Goal: Task Accomplishment & Management: Manage account settings

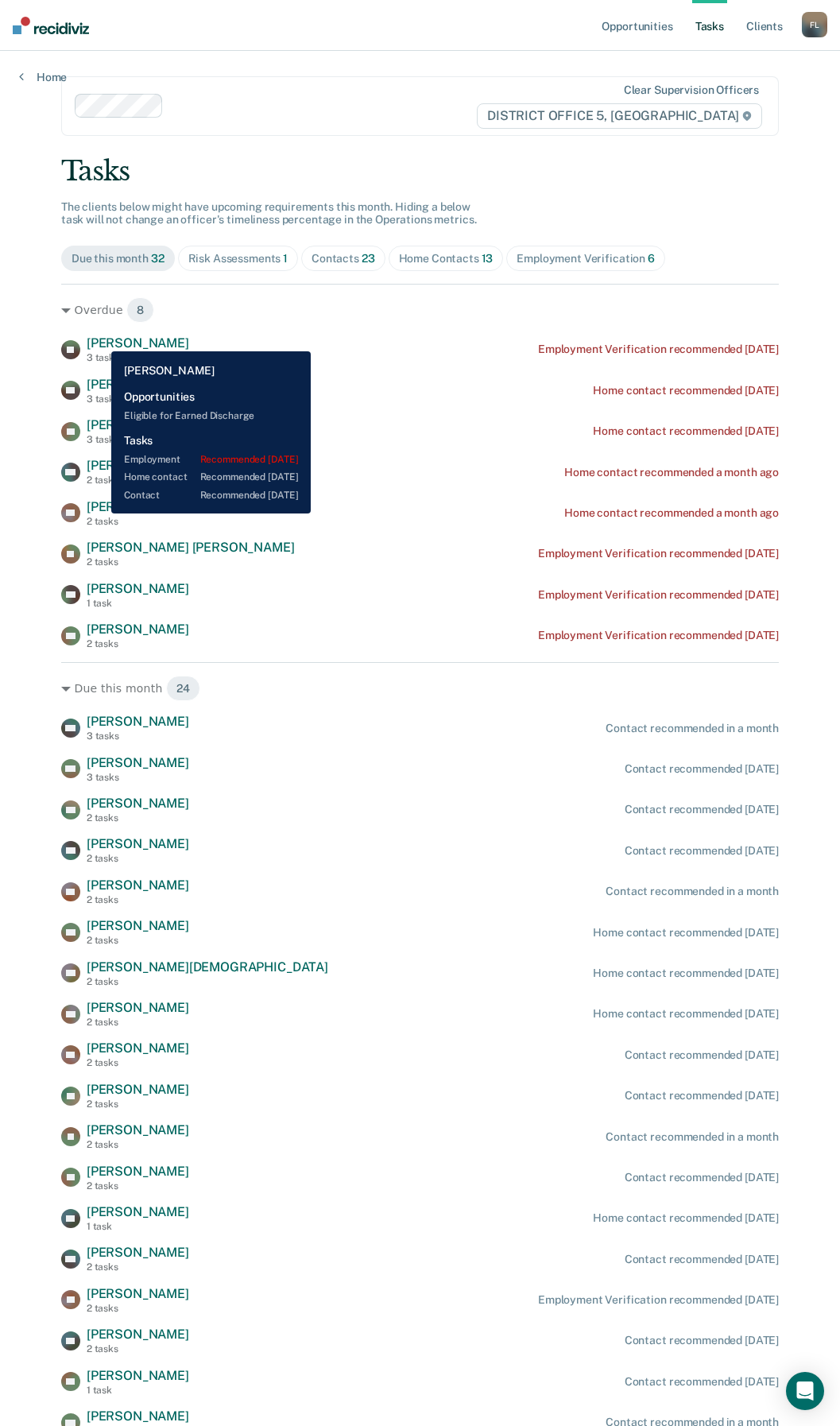
click at [100, 340] on span "[PERSON_NAME]" at bounding box center [138, 343] width 102 height 15
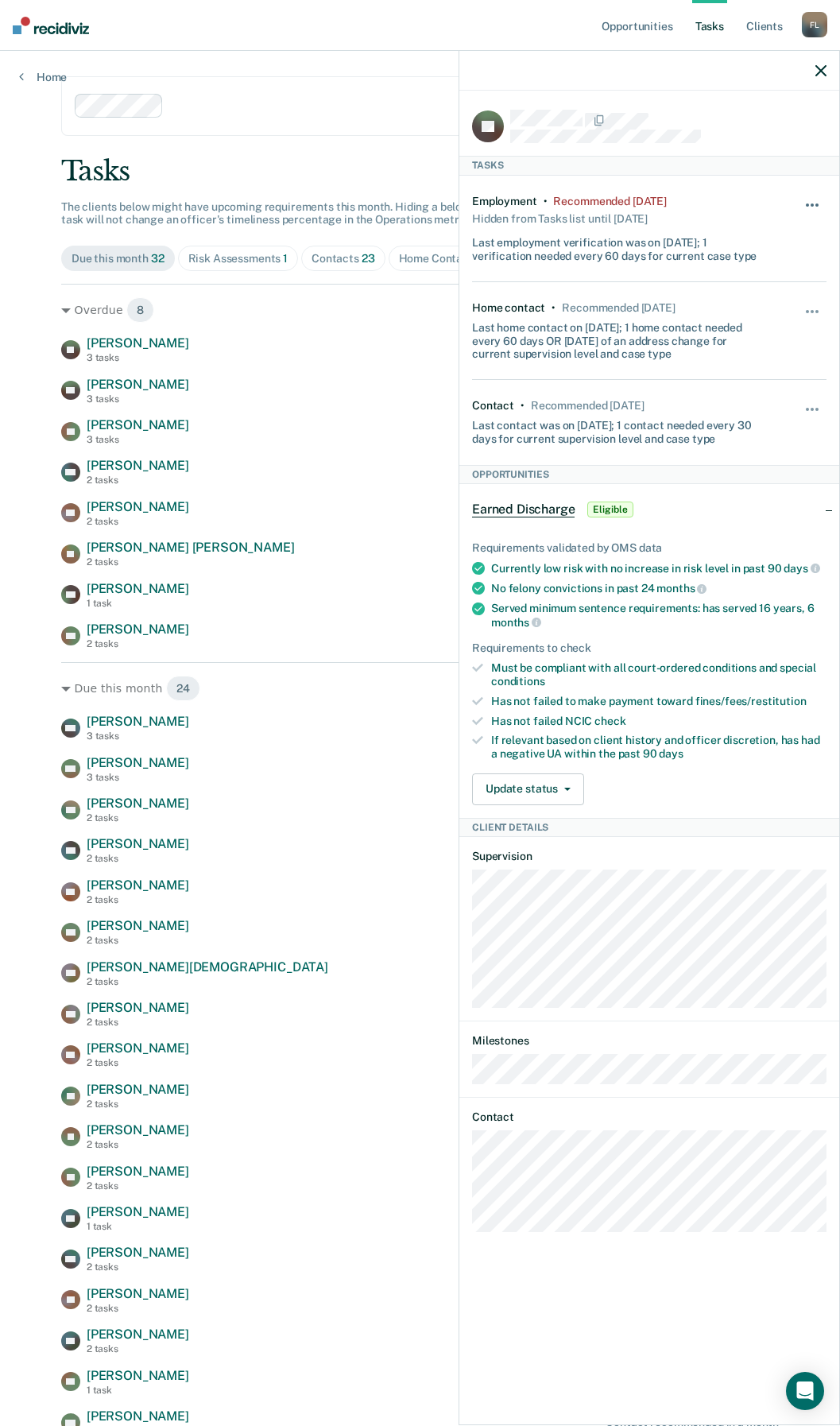
click at [805, 202] on button "button" at bounding box center [813, 213] width 27 height 25
click at [764, 330] on button "90 days" at bounding box center [769, 332] width 114 height 25
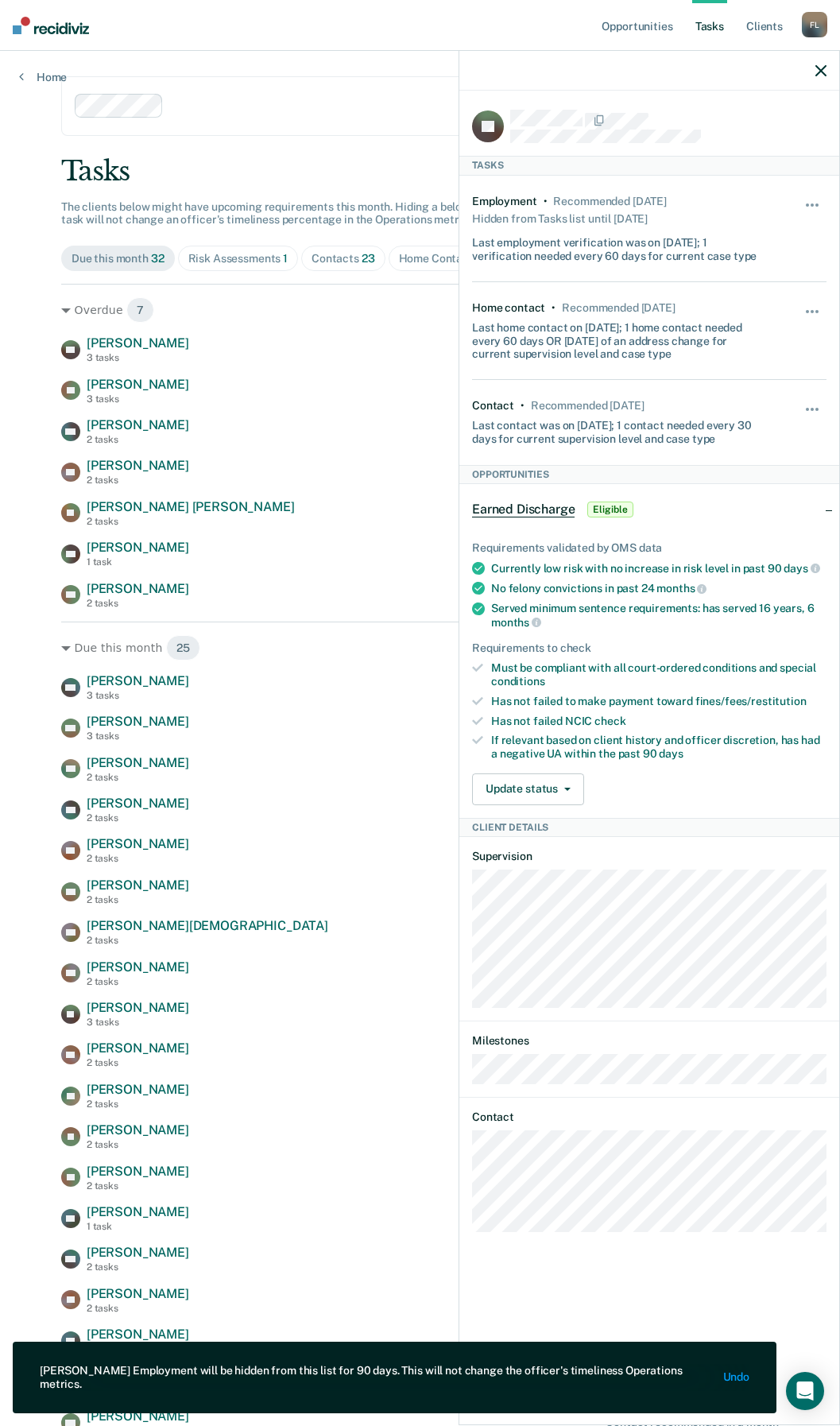
click at [826, 77] on div at bounding box center [649, 70] width 380 height 40
click at [824, 73] on icon "button" at bounding box center [820, 70] width 11 height 11
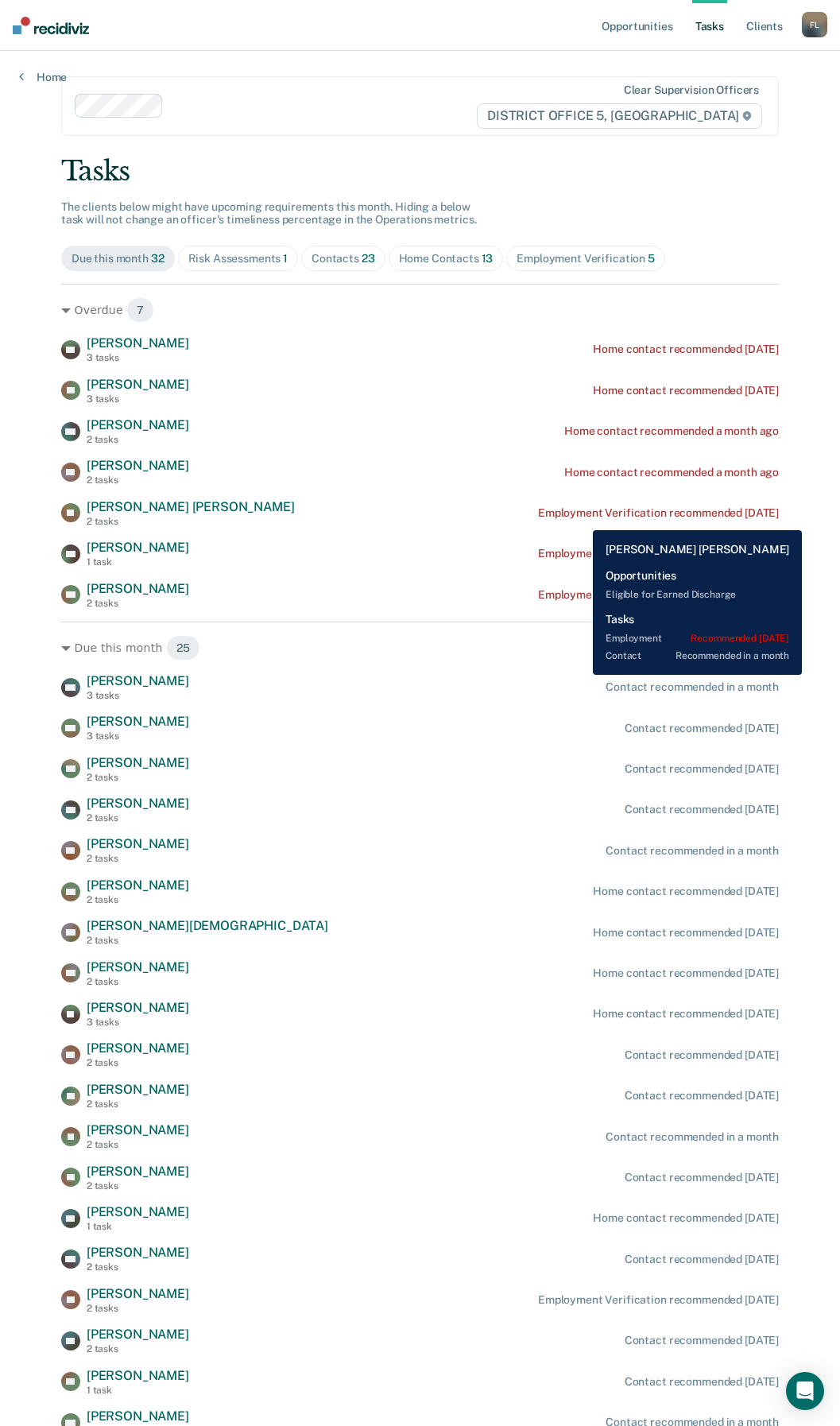
click at [581, 516] on div "Employment Verification recommended [DATE]" at bounding box center [658, 513] width 241 height 14
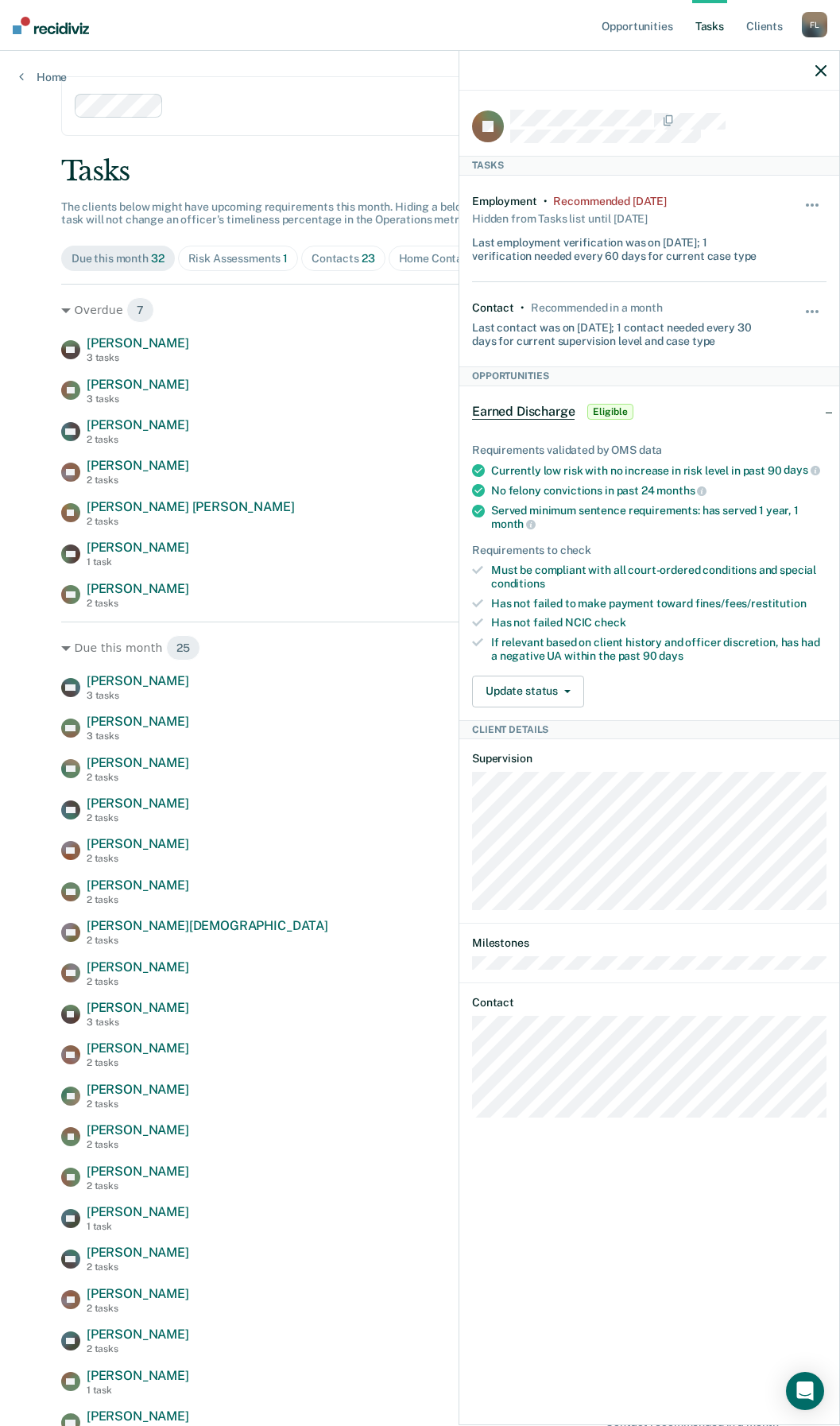
click at [822, 191] on div "Employment • Recommended [DATE] Hidden from Tasks list until [DATE] Last employ…" at bounding box center [649, 228] width 354 height 106
click at [817, 200] on button "button" at bounding box center [813, 213] width 27 height 25
click at [749, 333] on button "90 days" at bounding box center [769, 332] width 114 height 25
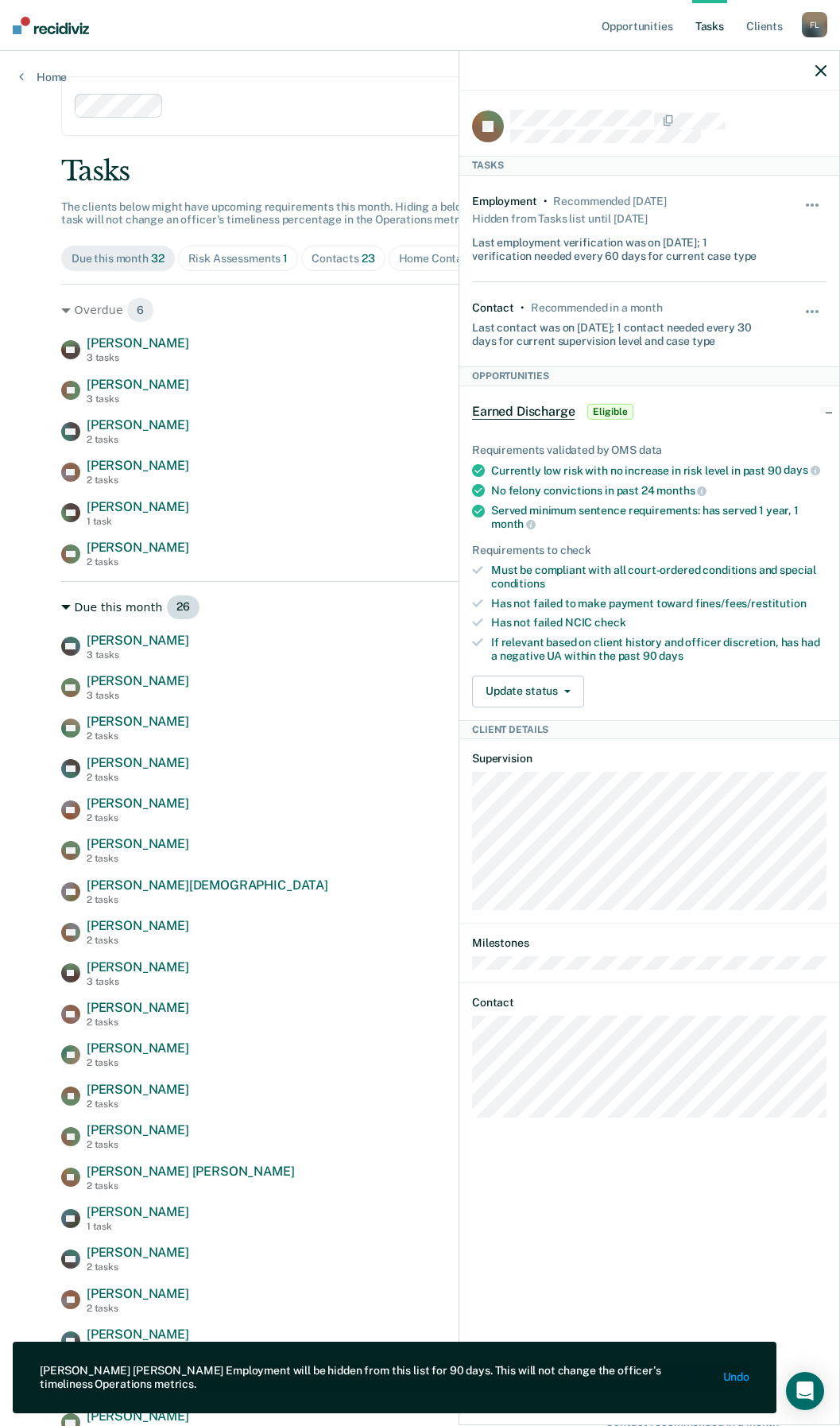
click at [378, 605] on div "Due this month 26" at bounding box center [420, 607] width 717 height 25
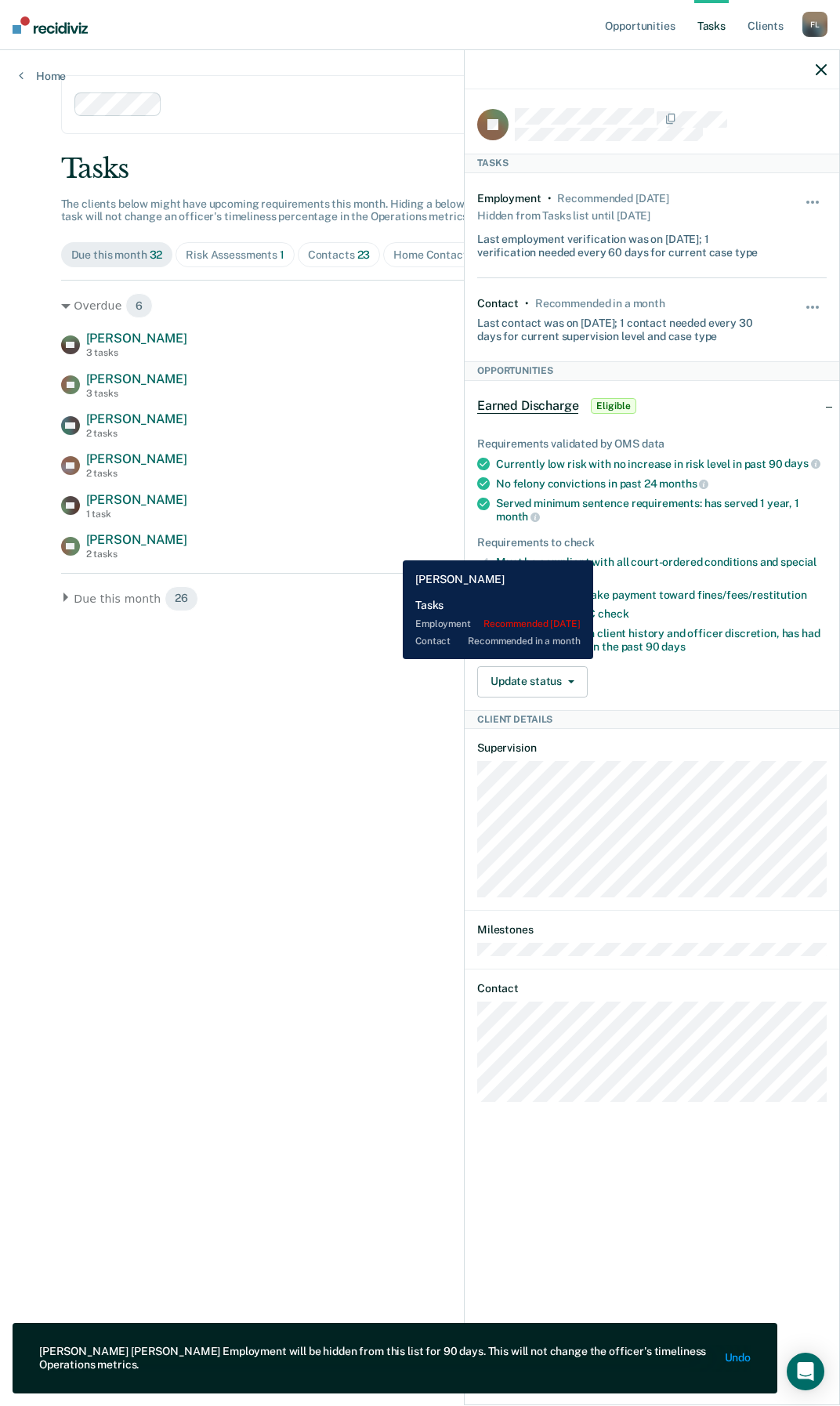
click at [391, 549] on div "RH [PERSON_NAME] 2 tasks Employment Verification recommended [DATE]" at bounding box center [420, 546] width 719 height 28
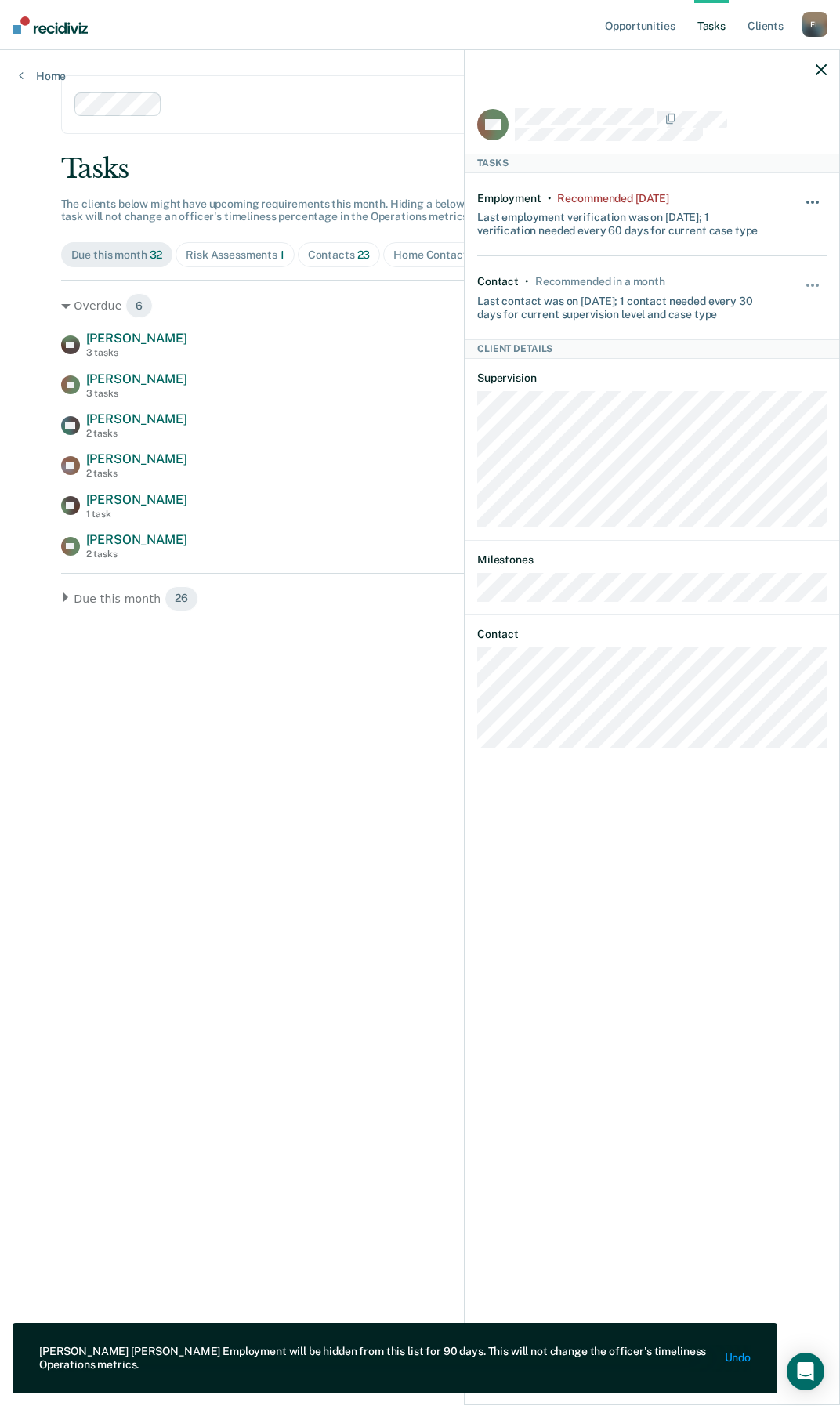
click at [812, 200] on span "button" at bounding box center [812, 201] width 3 height 3
click at [763, 315] on button "90 days" at bounding box center [770, 327] width 113 height 25
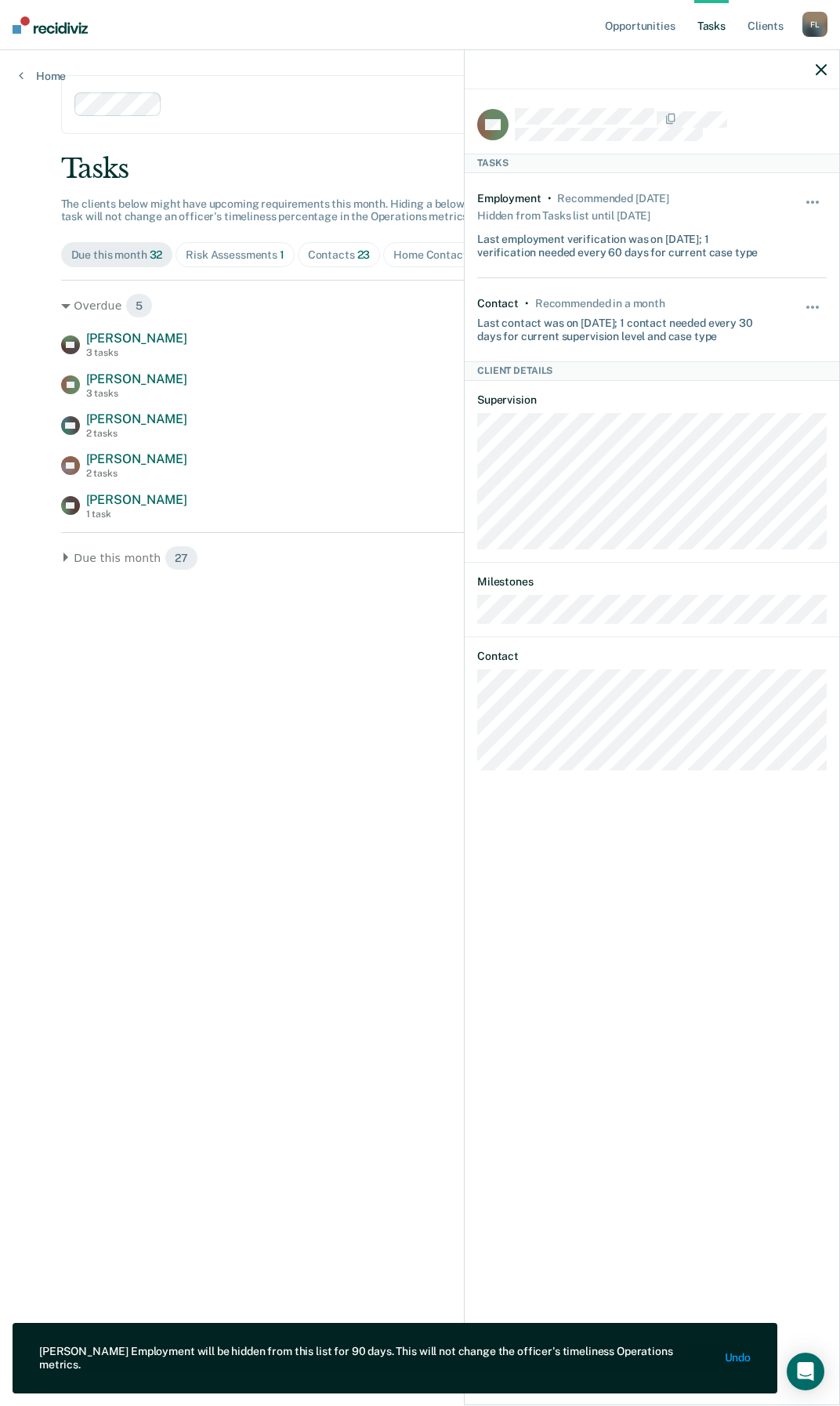
click at [826, 68] on icon "button" at bounding box center [821, 69] width 11 height 11
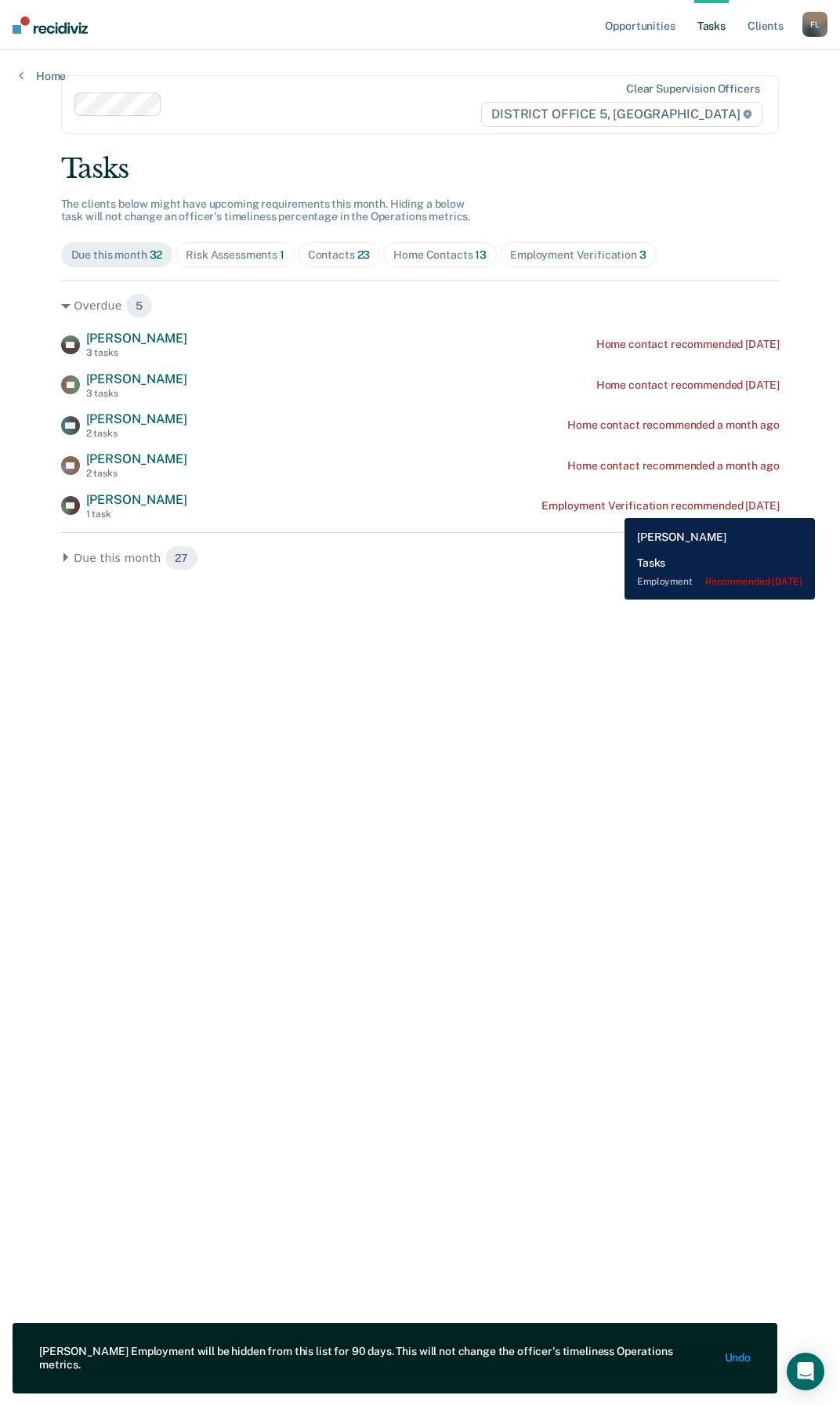
click at [613, 506] on div "Employment Verification recommended [DATE]" at bounding box center [660, 506] width 238 height 13
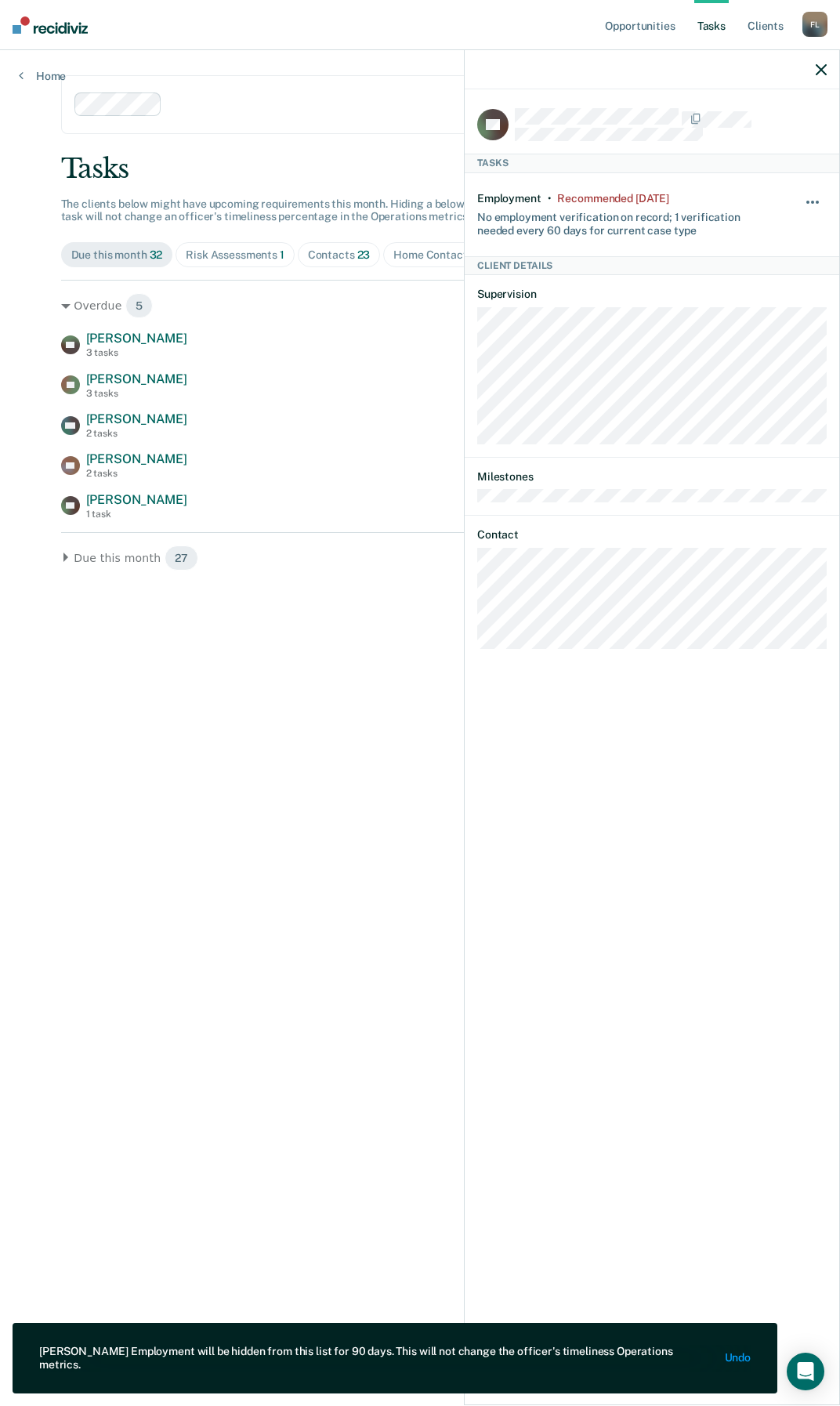
click at [808, 197] on button "button" at bounding box center [814, 210] width 27 height 25
click at [741, 319] on button "90 days" at bounding box center [770, 327] width 113 height 25
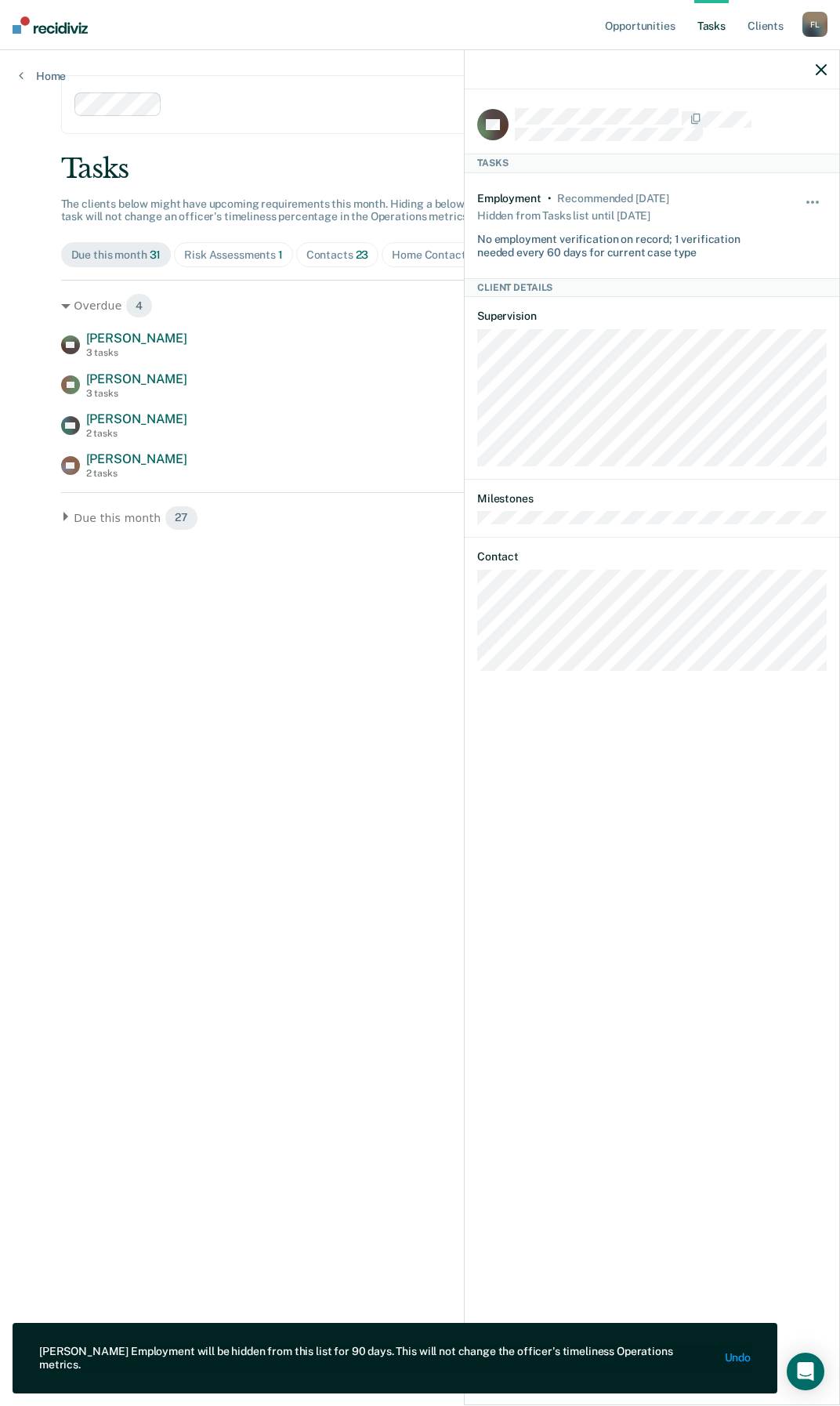
click at [818, 68] on icon "button" at bounding box center [821, 69] width 11 height 11
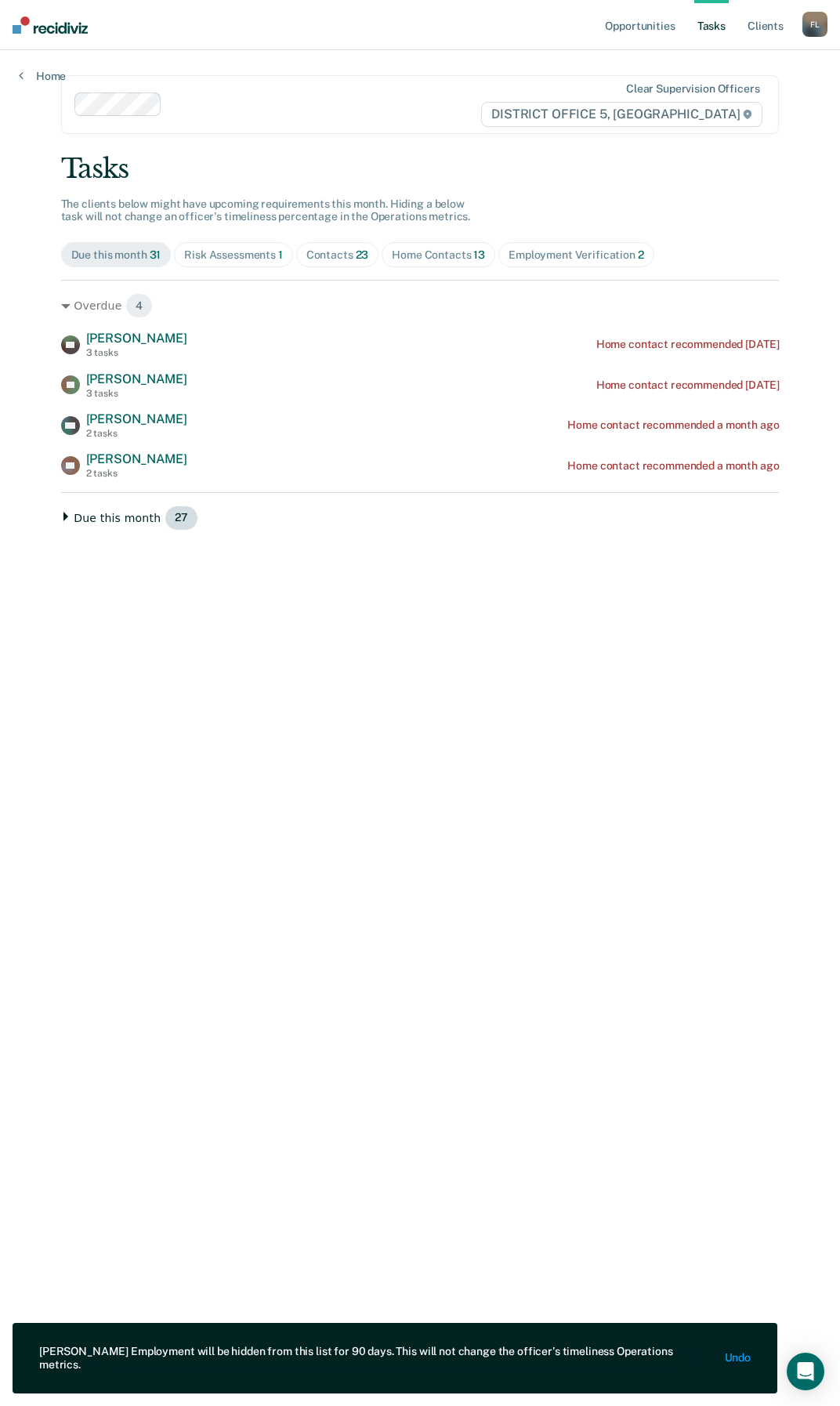
click at [66, 513] on icon at bounding box center [66, 517] width 10 height 10
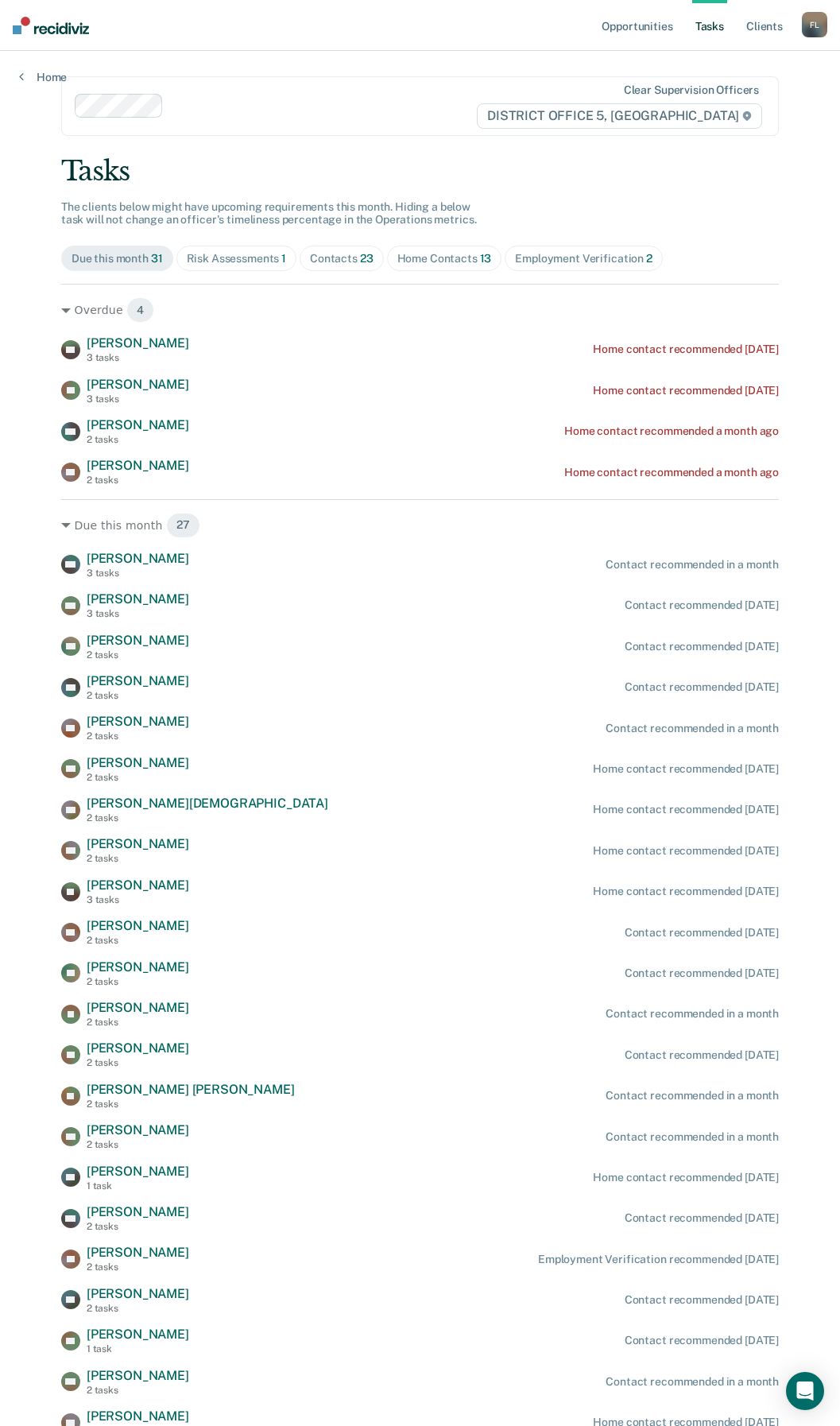
click at [236, 250] on span "Risk Assessments 1" at bounding box center [237, 259] width 121 height 25
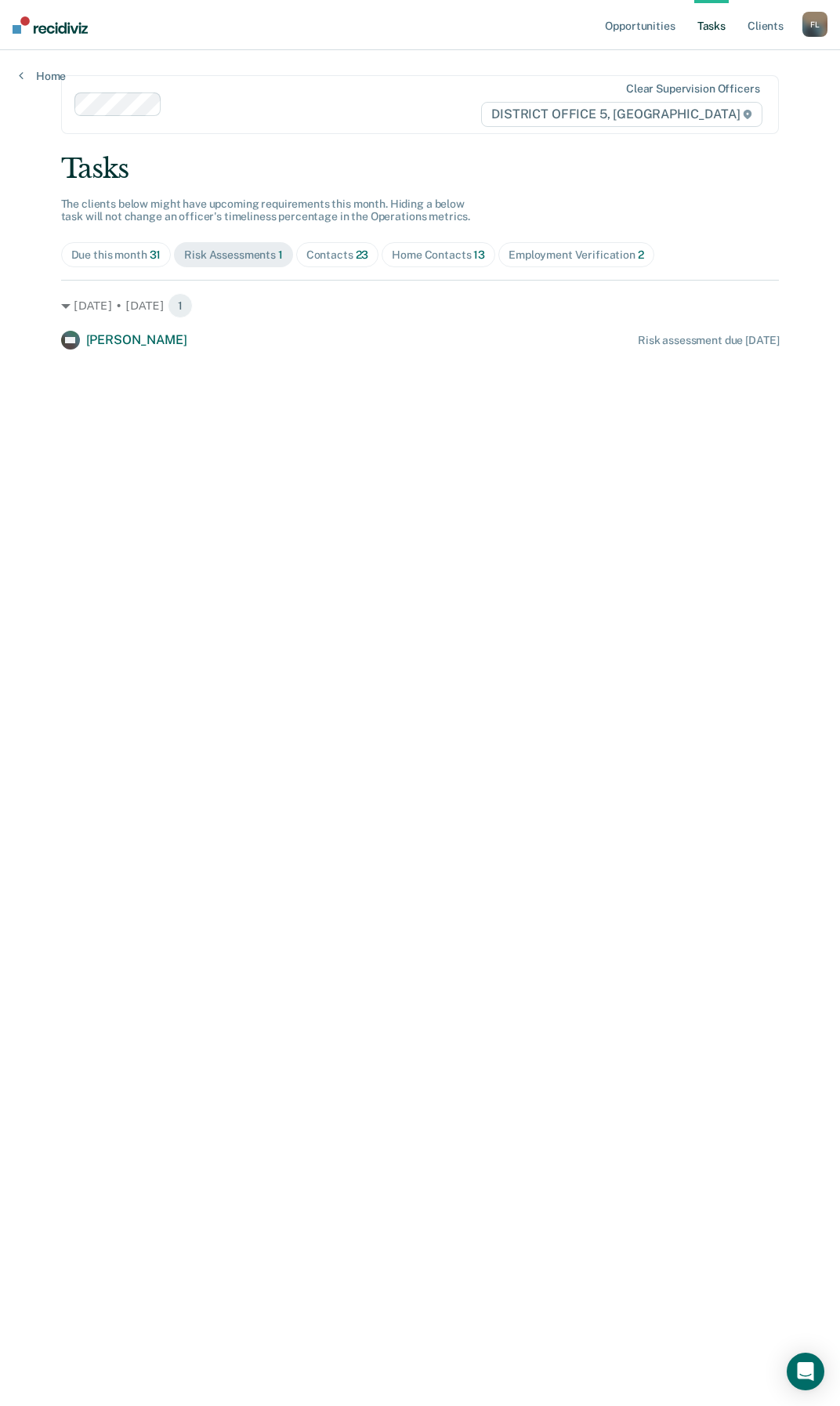
click at [118, 248] on div "Due this month 31" at bounding box center [116, 255] width 90 height 13
